Goal: Task Accomplishment & Management: Use online tool/utility

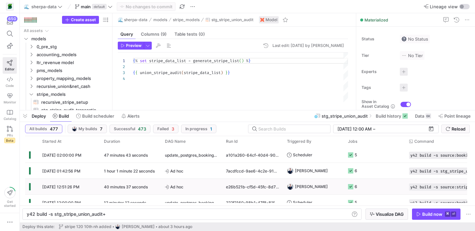
scroll to position [0, 79]
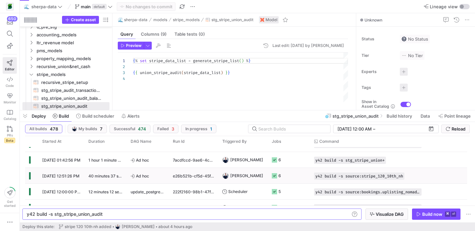
scroll to position [23, 0]
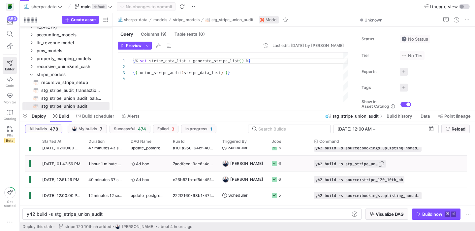
click at [321, 164] on span "y42 build -s stg_stripe_union+" at bounding box center [346, 163] width 63 height 5
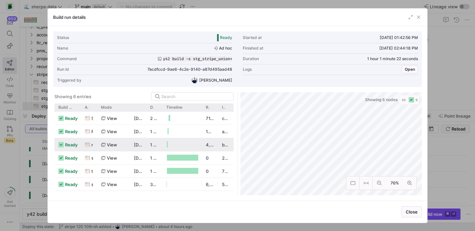
click at [212, 143] on as-split "Showing 6 entries Drag here to set row groups Drag here to set column labels Bu…" at bounding box center [237, 143] width 369 height 103
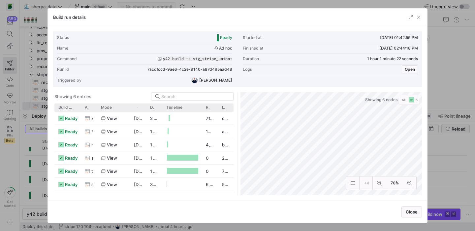
click at [475, 172] on div "Build run details Status Ready Started at [DATE] 01:42:56 PM Name Ad hoc Finish…" at bounding box center [237, 115] width 475 height 231
click at [418, 17] on span "button" at bounding box center [418, 17] width 7 height 7
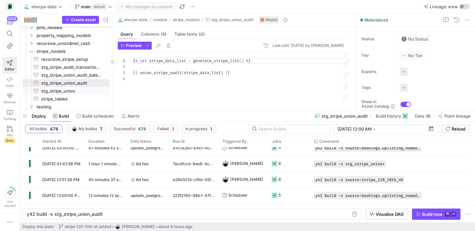
scroll to position [44, 0]
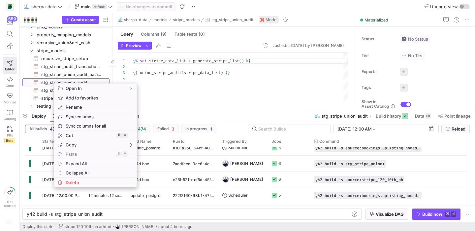
click at [52, 82] on span "stg_stripe_union_audit​​​​​​​​​​" at bounding box center [71, 83] width 61 height 8
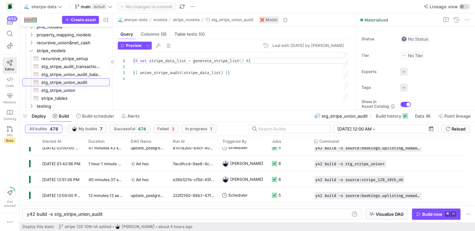
click at [49, 82] on span "stg_stripe_union_audit​​​​​​​​​​" at bounding box center [71, 83] width 61 height 8
click at [57, 114] on span "Build" at bounding box center [61, 115] width 16 height 5
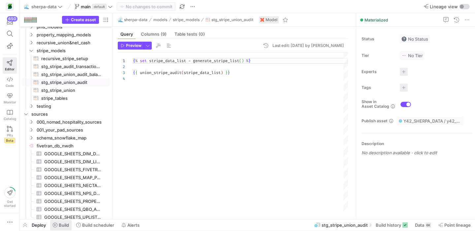
click at [59, 224] on span "Build" at bounding box center [61, 224] width 16 height 5
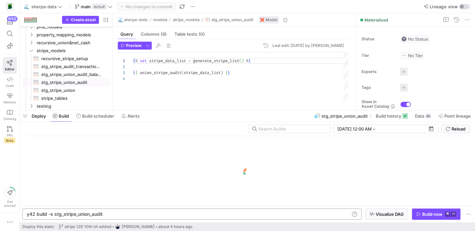
scroll to position [0, 76]
click at [117, 214] on div "y42 build -s stg_stripe_union_audit" at bounding box center [188, 213] width 323 height 5
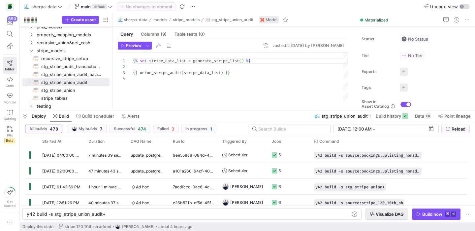
click at [395, 217] on span "button" at bounding box center [387, 214] width 42 height 11
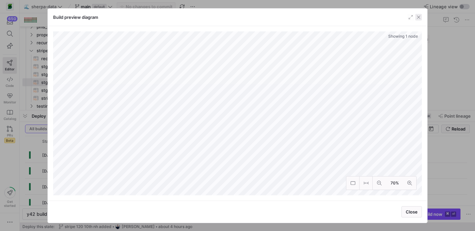
click at [420, 17] on span "button" at bounding box center [418, 17] width 7 height 7
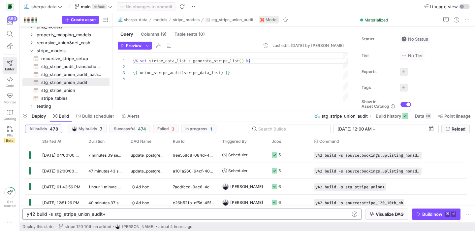
click at [122, 210] on div "y42 build -s stg_stripe_union_audit+ y42 build -s stg_stripe_union_audit+" at bounding box center [191, 213] width 339 height 11
click at [122, 211] on div "y42 build -s stg_stripe_union_audit+" at bounding box center [188, 213] width 323 height 5
type textarea "y42 build -s +stg_stripe_union_audit"
click at [371, 216] on span "button" at bounding box center [387, 214] width 42 height 11
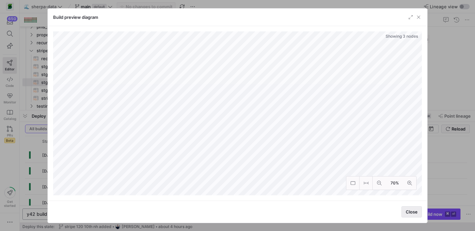
click at [416, 212] on span "Close" at bounding box center [412, 211] width 12 height 5
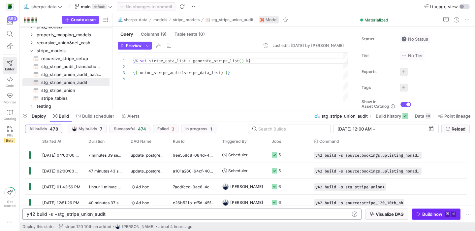
click at [421, 215] on span "Build now ⌘ ⏎" at bounding box center [436, 213] width 40 height 5
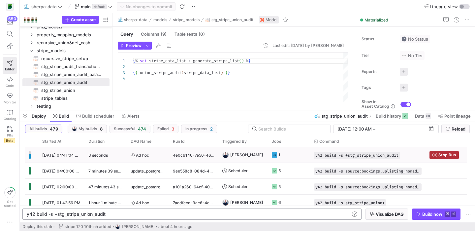
click at [296, 154] on y42-job-status-cell-renderer "1" at bounding box center [289, 154] width 34 height 15
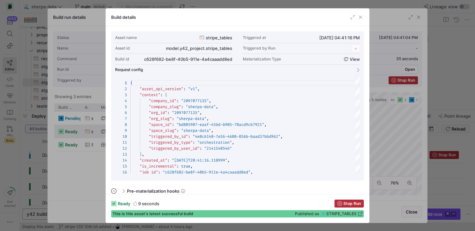
scroll to position [59, 0]
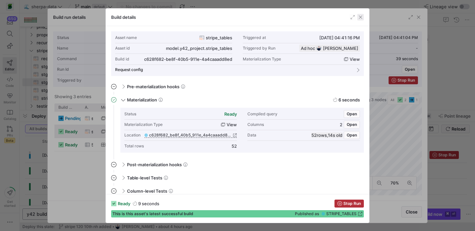
click at [359, 17] on span "button" at bounding box center [360, 17] width 7 height 7
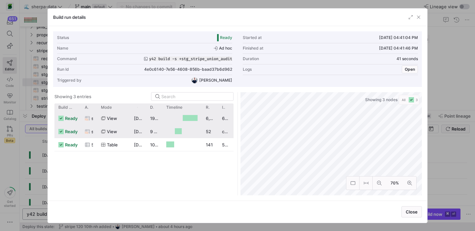
click at [207, 118] on div "6,192" at bounding box center [210, 118] width 16 height 13
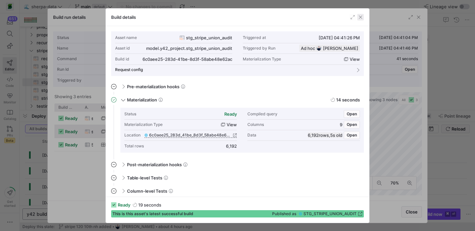
click at [360, 17] on span "button" at bounding box center [360, 17] width 7 height 7
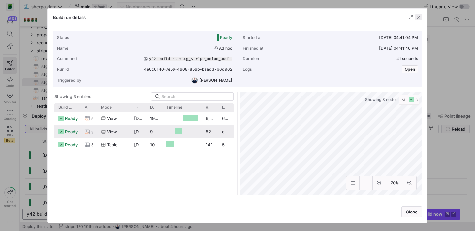
click at [420, 17] on span "button" at bounding box center [418, 17] width 7 height 7
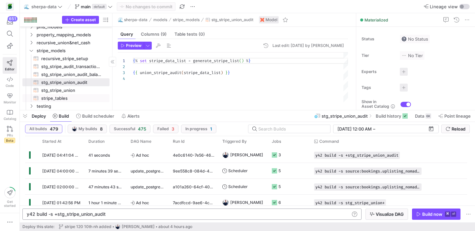
click at [70, 96] on span "stripe_tables​​​​​​​​​​" at bounding box center [71, 98] width 61 height 8
type textarea "SELECT DISTINCT CASE WHEN SCHEMA_NAME = 'STRIPE_669_8TH_UPPER_AVE_S' THEN 'stri…"
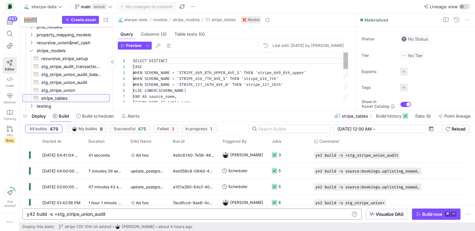
scroll to position [59, 0]
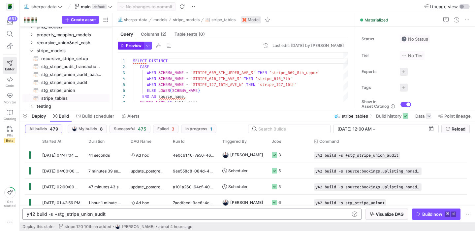
click at [136, 43] on span "Preview" at bounding box center [134, 45] width 16 height 5
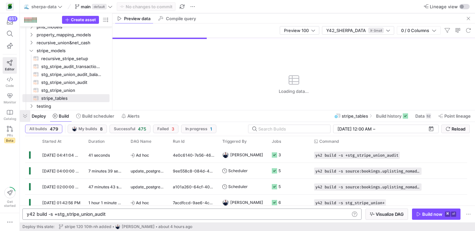
click at [24, 118] on span "button" at bounding box center [25, 115] width 11 height 11
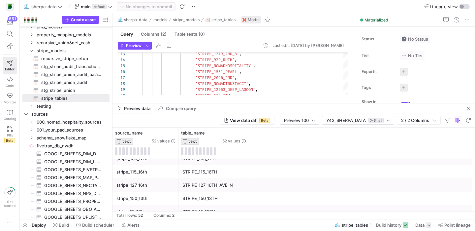
scroll to position [102, 0]
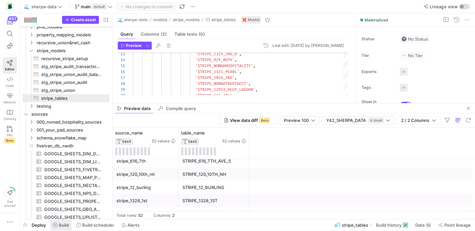
click at [63, 221] on span at bounding box center [60, 224] width 21 height 11
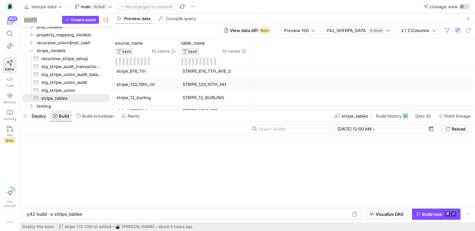
scroll to position [0, 55]
